Goal: Task Accomplishment & Management: Manage account settings

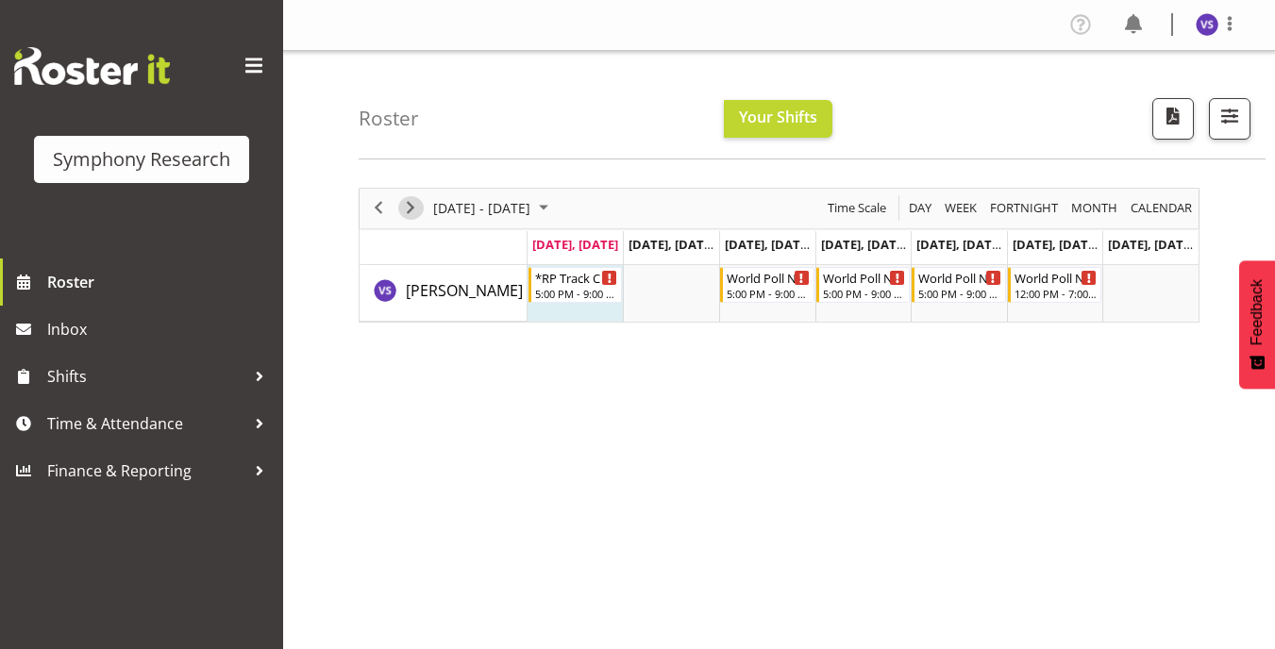
click at [412, 209] on span "Next" at bounding box center [410, 208] width 23 height 24
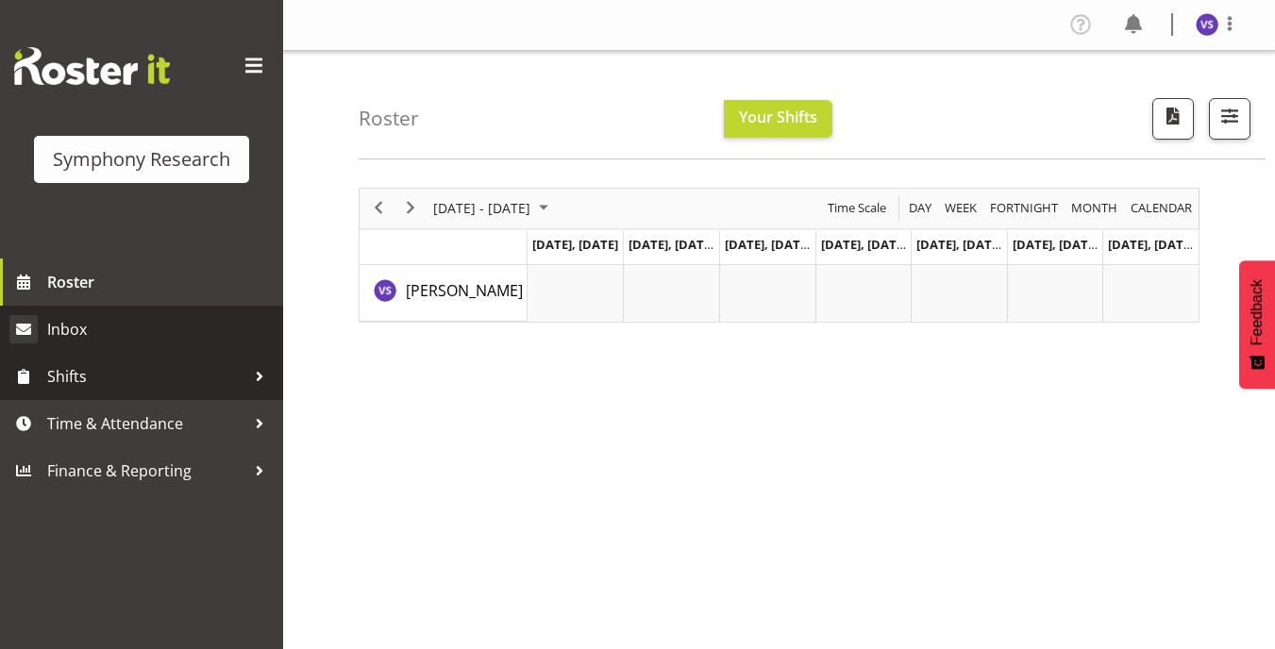
drag, startPoint x: 253, startPoint y: 389, endPoint x: 85, endPoint y: 337, distance: 175.8
click at [254, 389] on div at bounding box center [259, 376] width 28 height 28
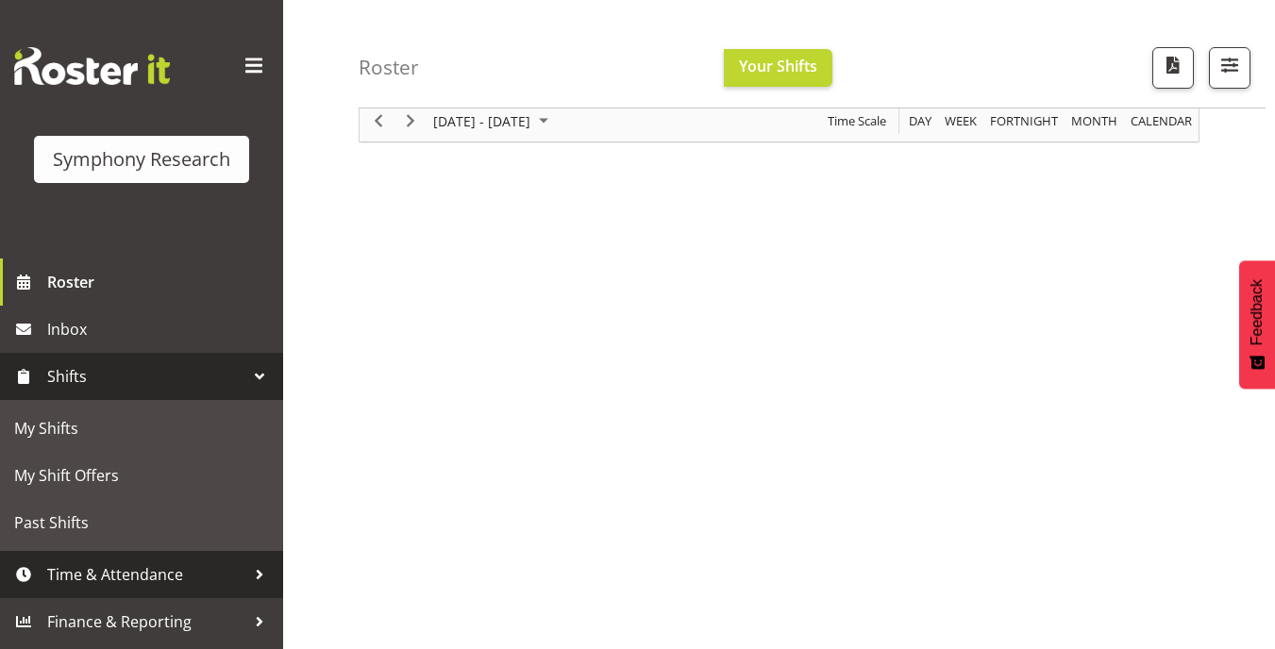
scroll to position [279, 0]
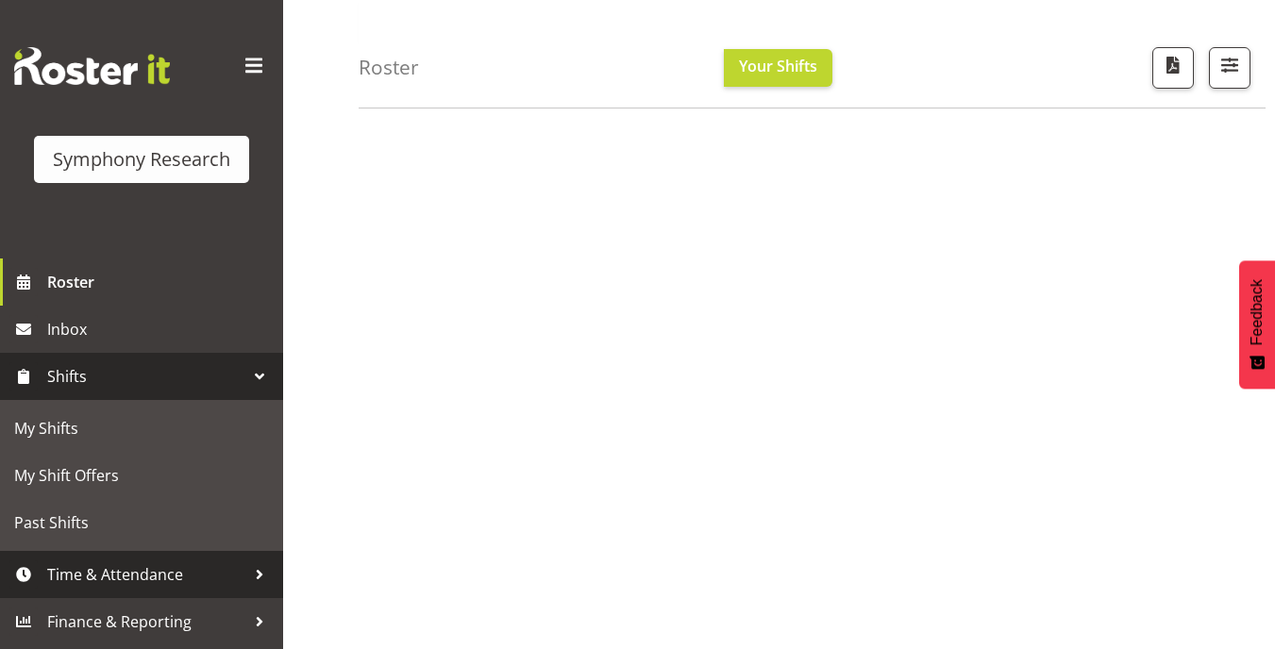
drag, startPoint x: 145, startPoint y: 583, endPoint x: 137, endPoint y: 570, distance: 15.7
click at [145, 582] on span "Time & Attendance" at bounding box center [146, 575] width 198 height 28
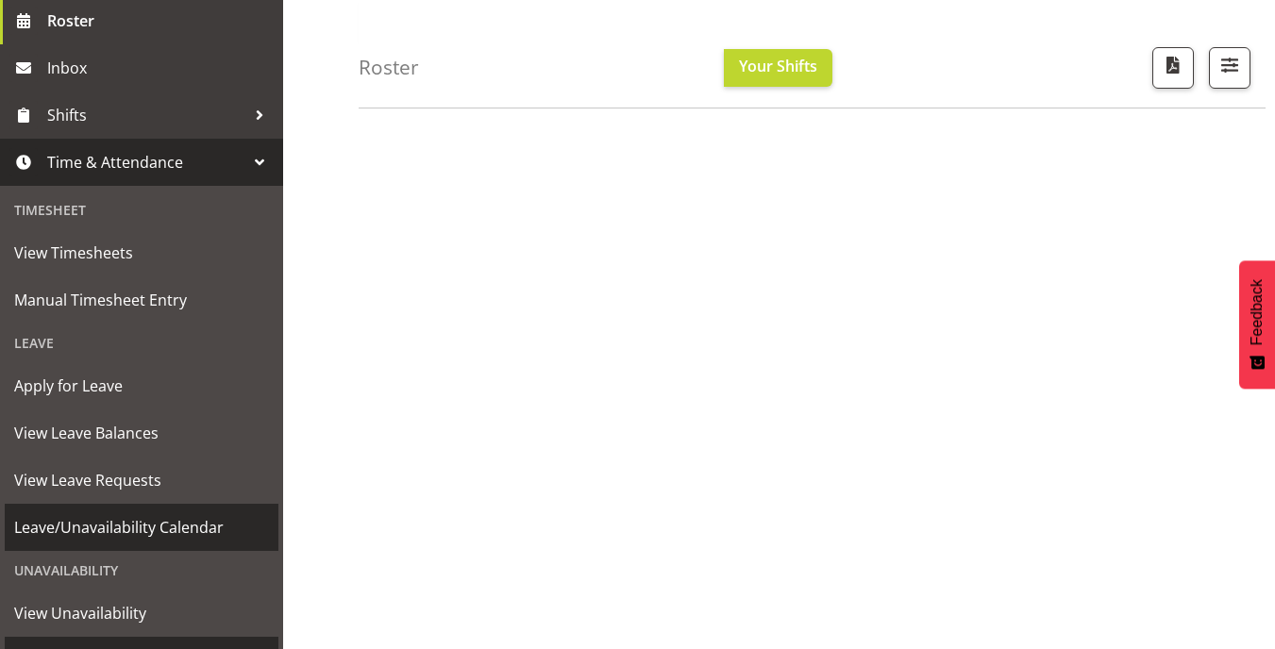
scroll to position [348, 0]
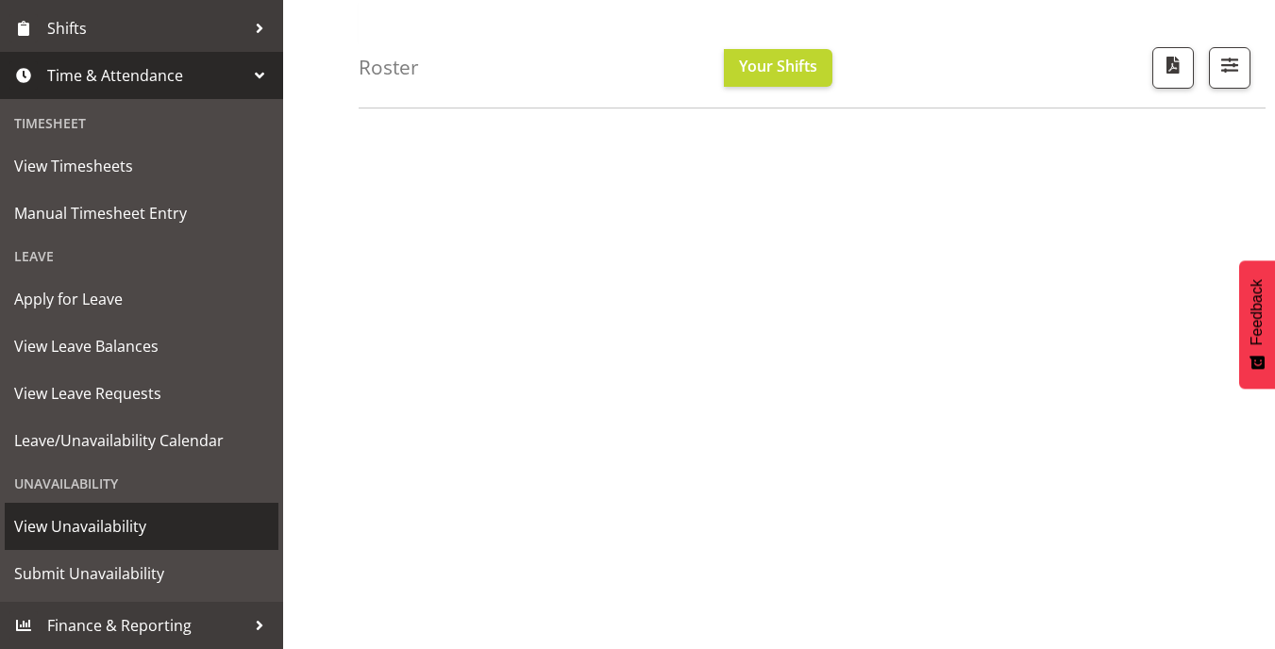
click at [101, 529] on span "View Unavailability" at bounding box center [141, 526] width 255 height 28
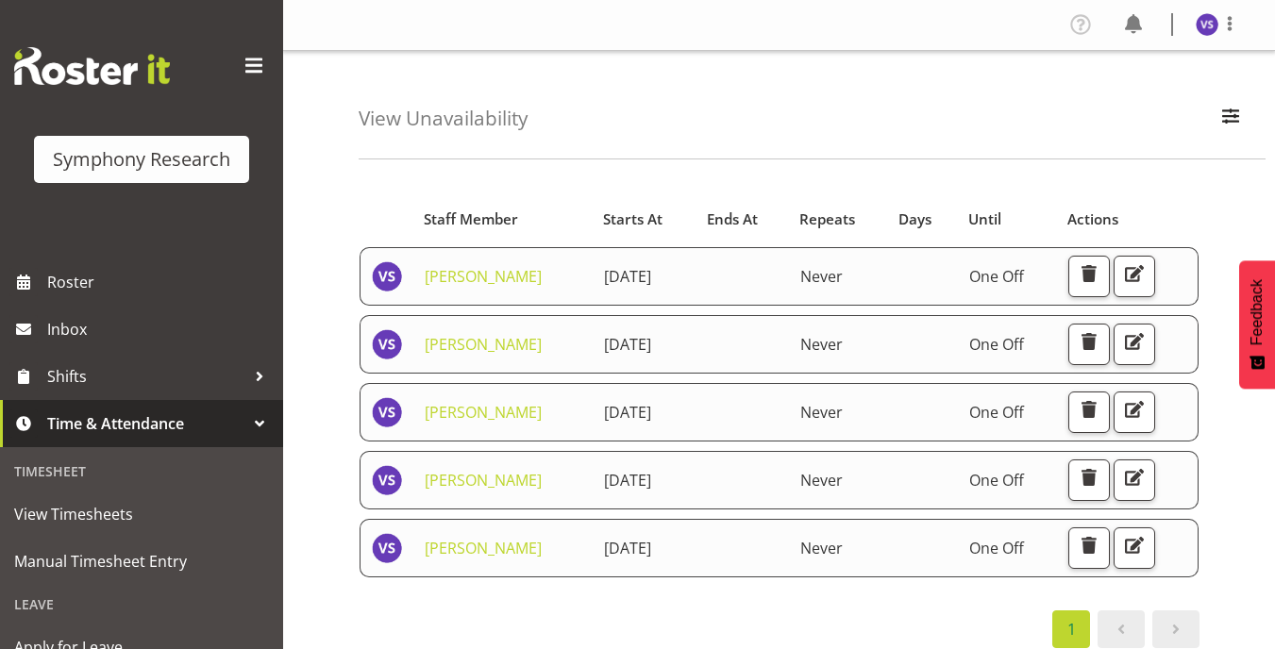
click at [752, 597] on div "Starts At Staff Member Starts At Ends At Repeats Days Until Actions [PERSON_NAM…" at bounding box center [779, 420] width 841 height 457
click at [1101, 476] on span "button" at bounding box center [1089, 477] width 25 height 25
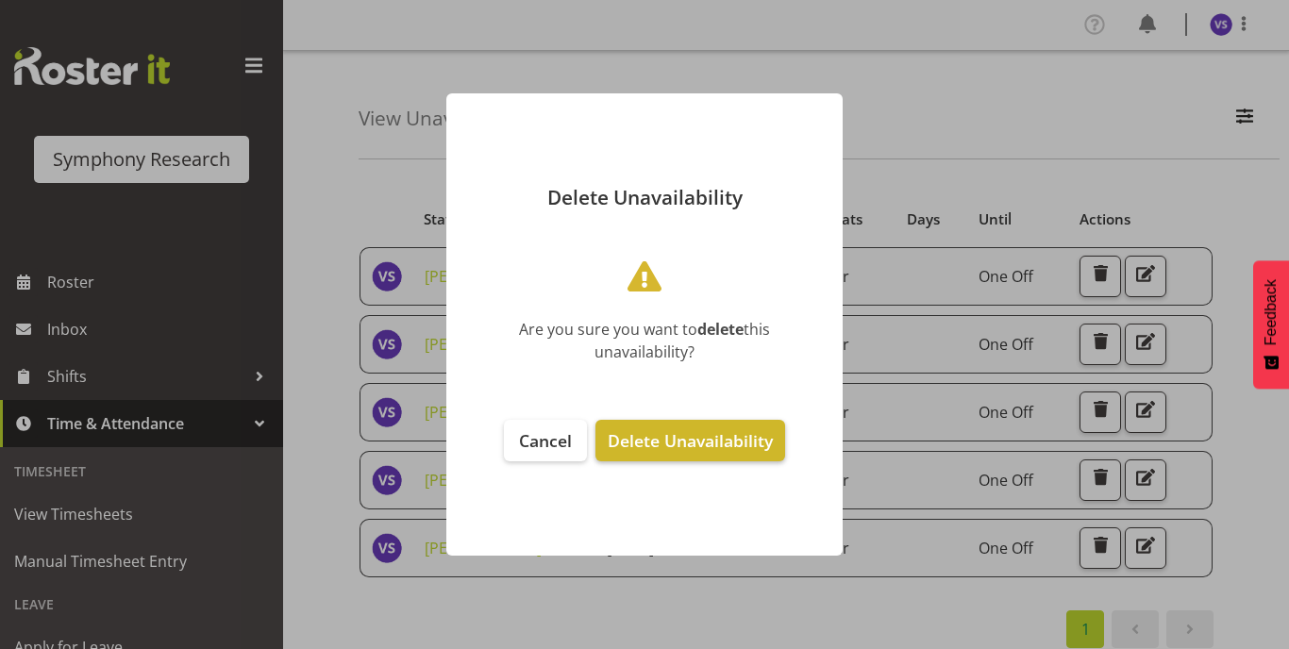
click at [678, 446] on span "Delete Unavailability" at bounding box center [690, 440] width 165 height 23
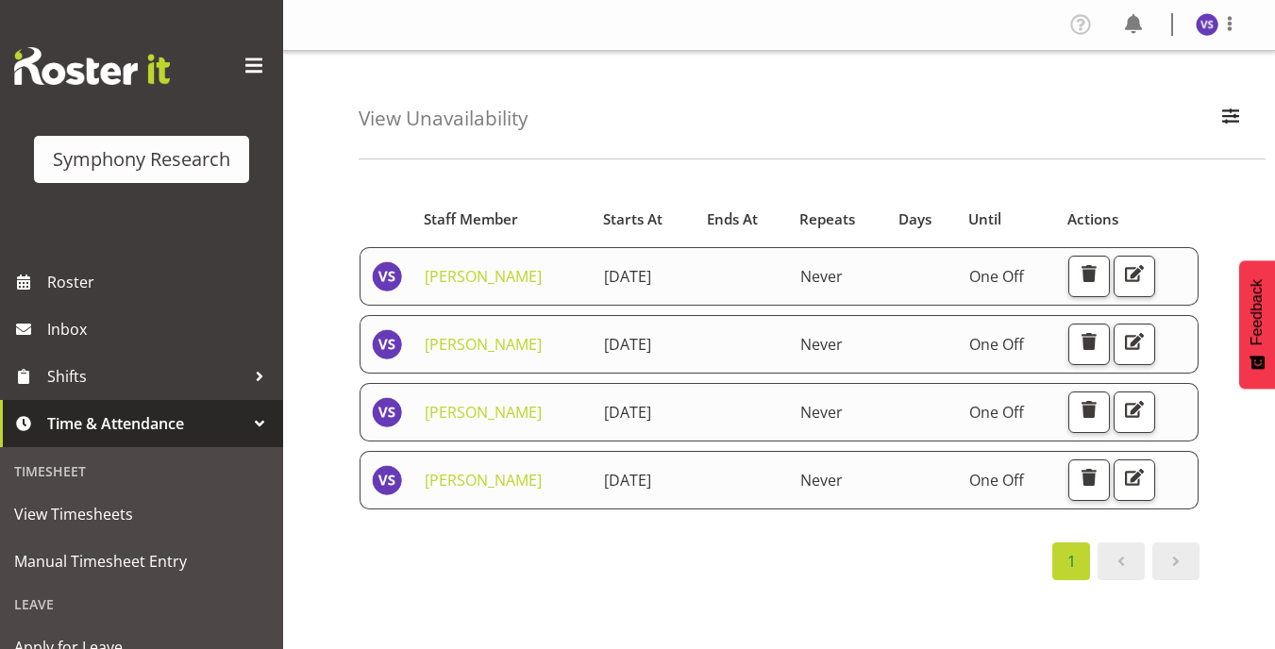
drag, startPoint x: 897, startPoint y: 552, endPoint x: 840, endPoint y: 526, distance: 63.3
click at [897, 552] on div "1" at bounding box center [779, 562] width 841 height 38
